Goal: Task Accomplishment & Management: Use online tool/utility

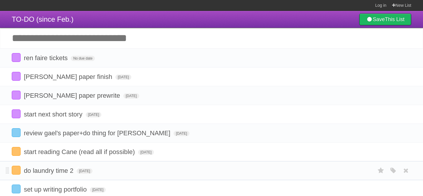
scroll to position [64, 0]
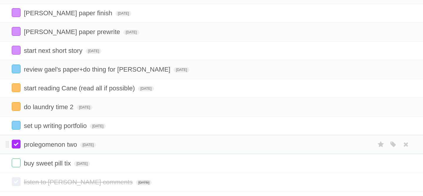
click at [17, 147] on label at bounding box center [16, 144] width 9 height 9
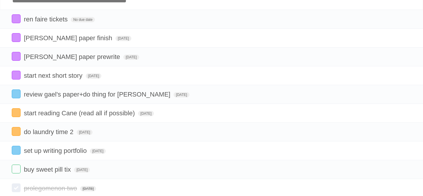
scroll to position [43, 0]
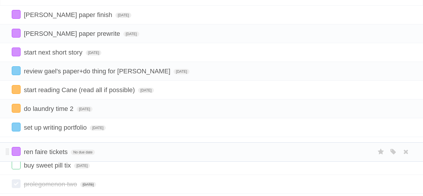
drag, startPoint x: 7, startPoint y: 15, endPoint x: 10, endPoint y: 150, distance: 134.9
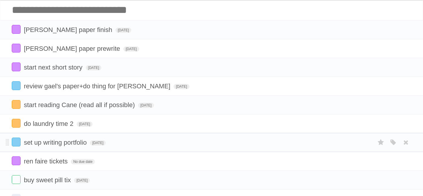
scroll to position [28, 0]
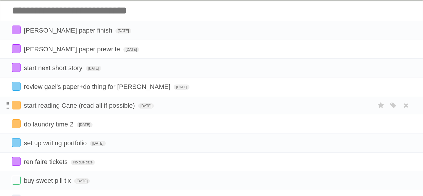
click at [7, 107] on span at bounding box center [7, 105] width 3 height 7
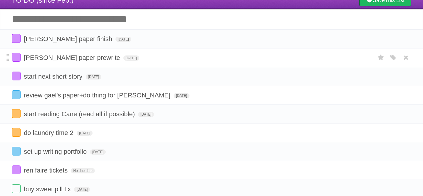
scroll to position [18, 0]
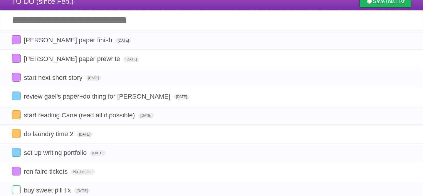
click at [110, 16] on input "Add another task" at bounding box center [211, 20] width 423 height 21
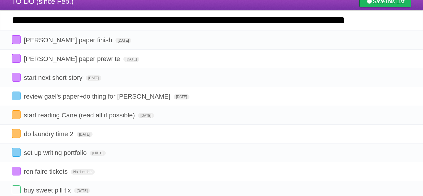
type input "**********"
click input "*********" at bounding box center [0, 0] width 0 height 0
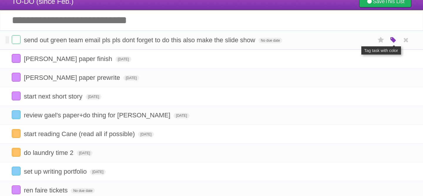
click at [391, 39] on icon "button" at bounding box center [393, 40] width 8 height 8
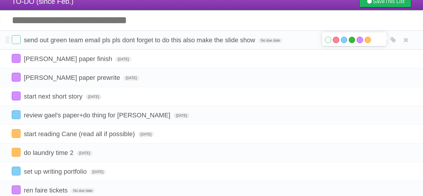
click at [354, 41] on label "Green" at bounding box center [352, 40] width 6 height 6
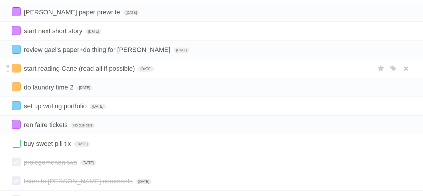
scroll to position [85, 0]
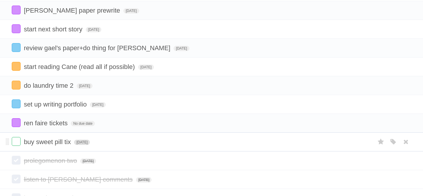
click at [85, 145] on span "[DATE]" at bounding box center [82, 142] width 16 height 5
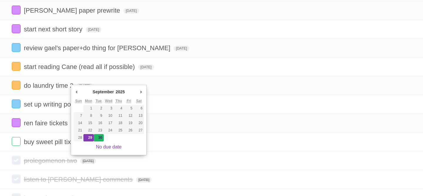
type span "[DATE]"
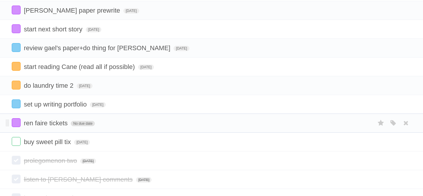
click at [79, 126] on span "No due date" at bounding box center [83, 123] width 24 height 5
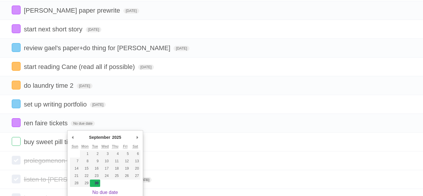
type span "[DATE]"
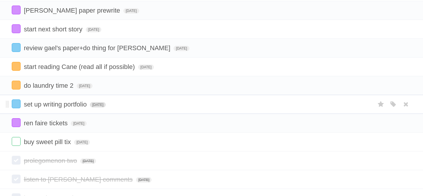
click at [106, 108] on span "[DATE]" at bounding box center [98, 104] width 16 height 5
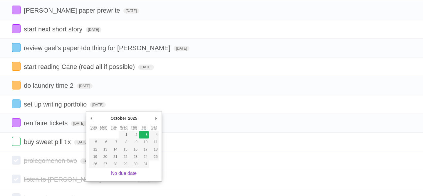
type span "Fri Oct 03 2025"
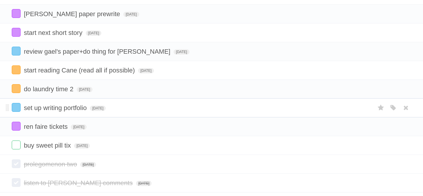
scroll to position [74, 0]
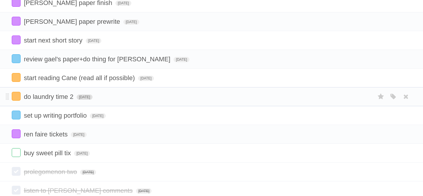
click at [93, 99] on span "[DATE]" at bounding box center [85, 97] width 16 height 5
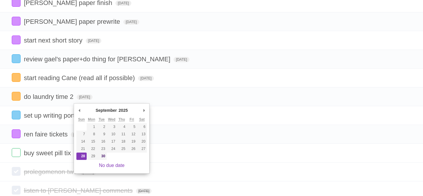
click at [140, 109] on div "September ******* ******** ***** ***** *** **** **** ****** ********* ******* *…" at bounding box center [111, 111] width 71 height 10
type span "Fri Oct 03 2025"
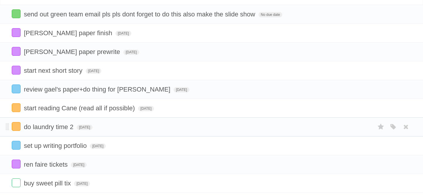
scroll to position [40, 0]
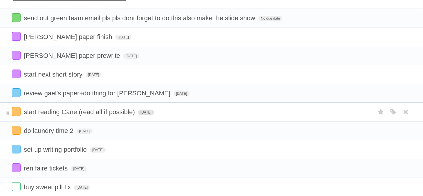
click at [145, 115] on span "[DATE]" at bounding box center [146, 112] width 16 height 5
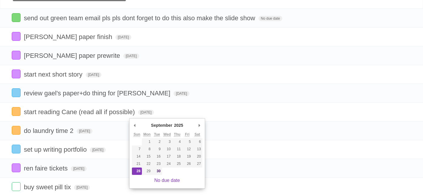
click at [200, 121] on div "September ******* ******** ***** ***** *** **** **** ****** ********* ******* *…" at bounding box center [167, 153] width 76 height 71
type span "Fri Oct 03 2025"
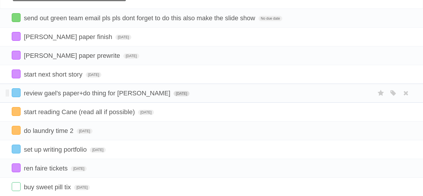
click at [174, 96] on span "[DATE]" at bounding box center [182, 93] width 16 height 5
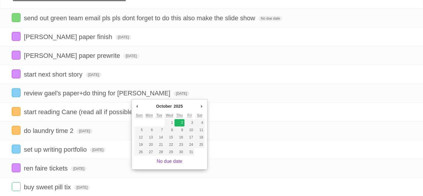
type span "Thu Oct 02 2025"
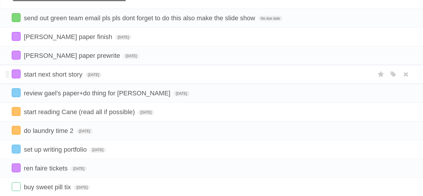
click at [86, 74] on form "start next short story Mon Sep 29 2025 White Red Blue Green Purple Orange" at bounding box center [212, 75] width 400 height 10
click at [89, 76] on span "[DATE]" at bounding box center [94, 74] width 16 height 5
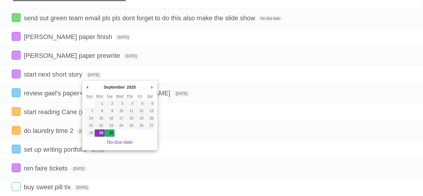
type span "[DATE]"
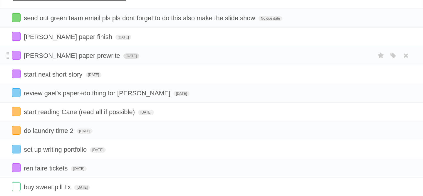
click at [123, 59] on span "[DATE]" at bounding box center [131, 55] width 16 height 5
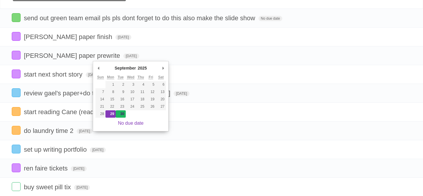
type span "[DATE]"
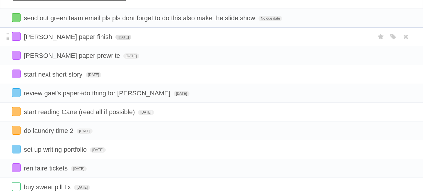
click at [115, 38] on span "[DATE]" at bounding box center [123, 37] width 16 height 5
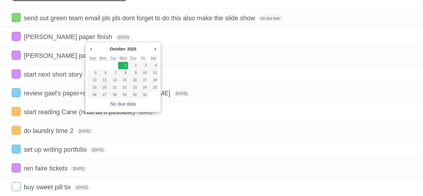
type span "Wed Oct 01 2025"
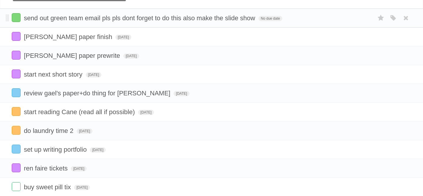
click at [254, 23] on form "send out green team email pls pls dont forget to do this also make the slide sh…" at bounding box center [212, 18] width 400 height 10
click at [259, 20] on span "No due date" at bounding box center [271, 18] width 24 height 5
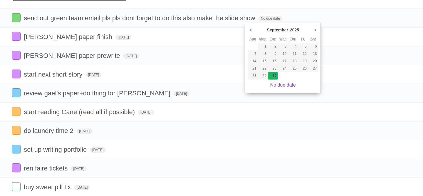
type span "[DATE]"
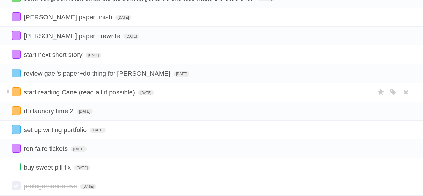
scroll to position [58, 0]
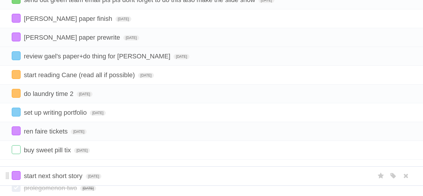
drag, startPoint x: 8, startPoint y: 58, endPoint x: 7, endPoint y: 176, distance: 117.8
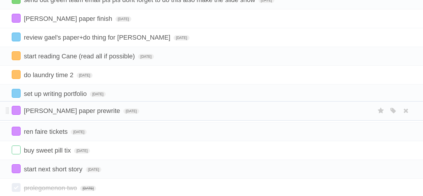
drag, startPoint x: 7, startPoint y: 37, endPoint x: 0, endPoint y: 109, distance: 72.0
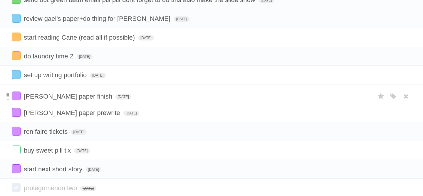
drag, startPoint x: 8, startPoint y: 20, endPoint x: 6, endPoint y: 93, distance: 73.8
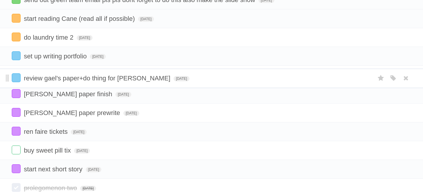
drag, startPoint x: 6, startPoint y: 20, endPoint x: 9, endPoint y: 78, distance: 58.2
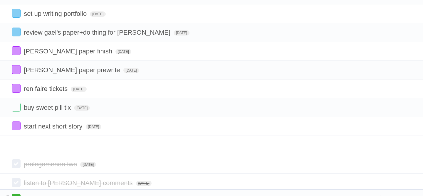
scroll to position [111, 0]
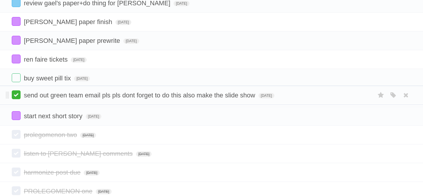
drag, startPoint x: 6, startPoint y: 3, endPoint x: 12, endPoint y: 97, distance: 94.5
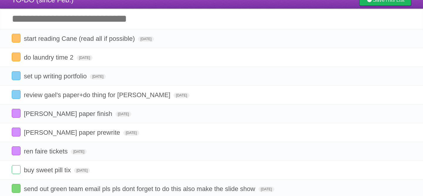
scroll to position [0, 0]
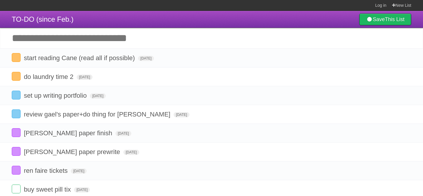
click at [86, 35] on input "Add another task" at bounding box center [211, 38] width 423 height 21
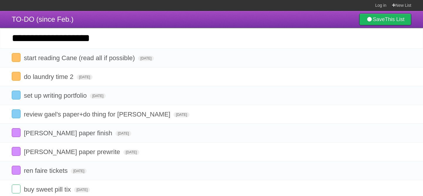
type input "**********"
click input "*********" at bounding box center [0, 0] width 0 height 0
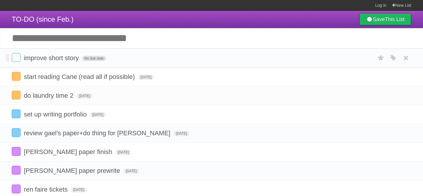
click at [85, 60] on span "No due date" at bounding box center [94, 58] width 24 height 5
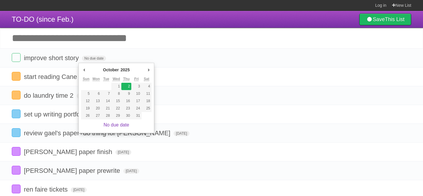
type span "Thu Oct 02 2025"
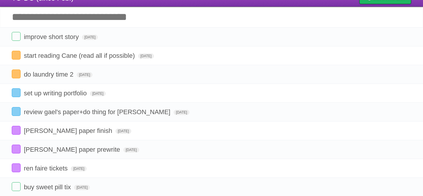
scroll to position [21, 0]
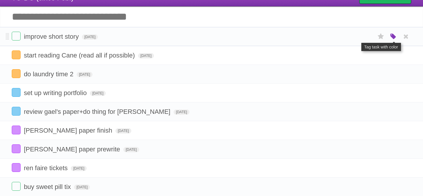
click at [392, 37] on icon "button" at bounding box center [393, 37] width 8 height 8
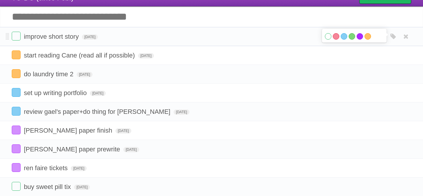
click at [359, 37] on label "Purple" at bounding box center [360, 36] width 6 height 6
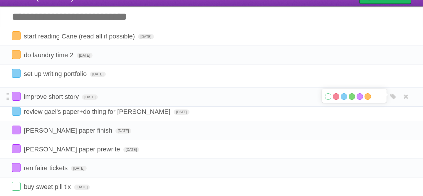
drag, startPoint x: 6, startPoint y: 37, endPoint x: 1, endPoint y: 96, distance: 59.2
